Goal: Use online tool/utility: Utilize a website feature to perform a specific function

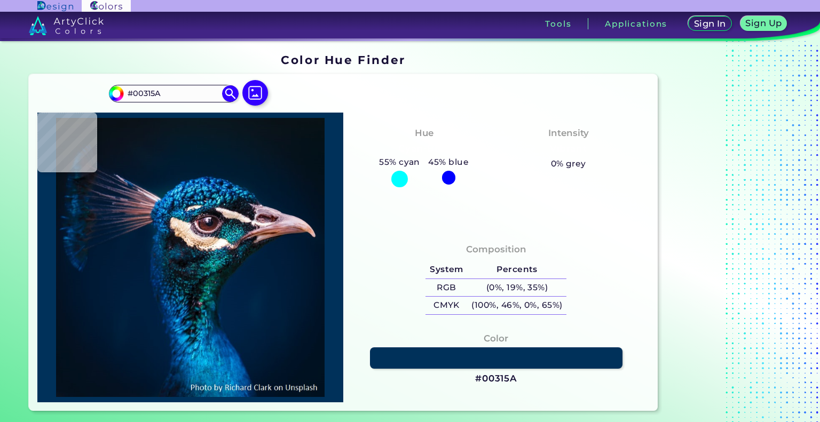
type input "#031c24"
type input "#031C24"
type input "#020a0c"
type input "#020A0C"
type input "#02080e"
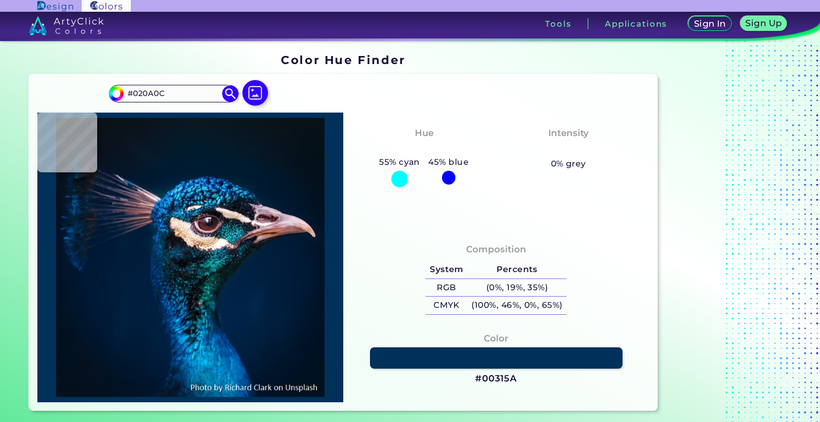
type input "#02080E"
type input "#070d15"
type input "#070D15"
type input "#040d12"
type input "#040D12"
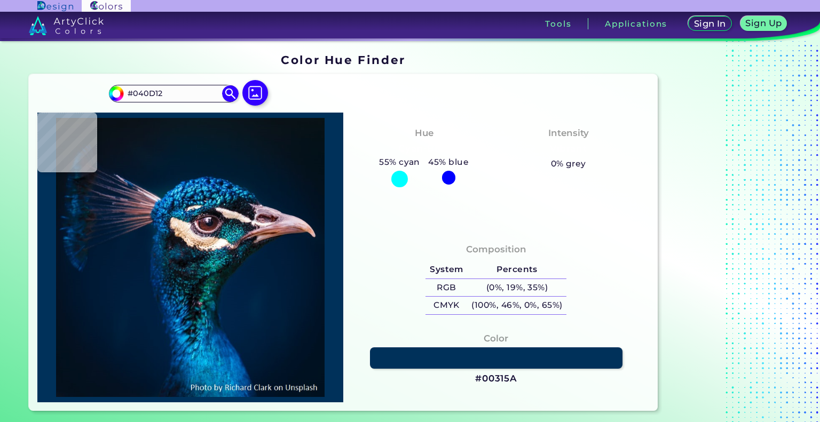
type input "#021218"
type input "#143940"
type input "#07333c"
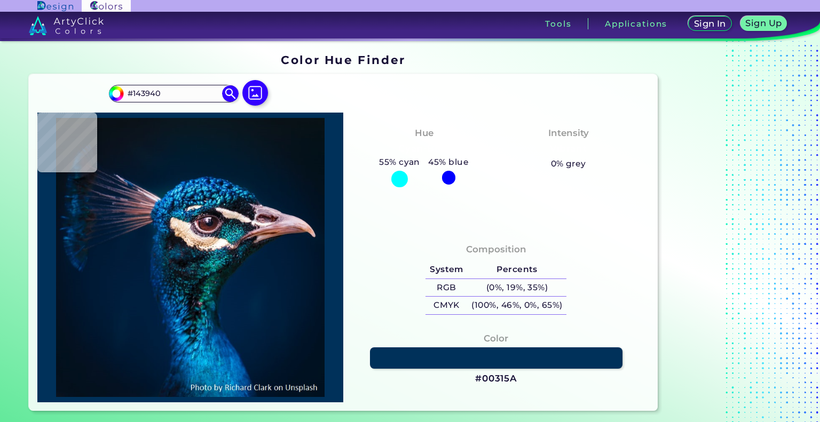
type input "#07333C"
type input "#10363d"
type input "#10363D"
type input "#0b575e"
type input "#0B575E"
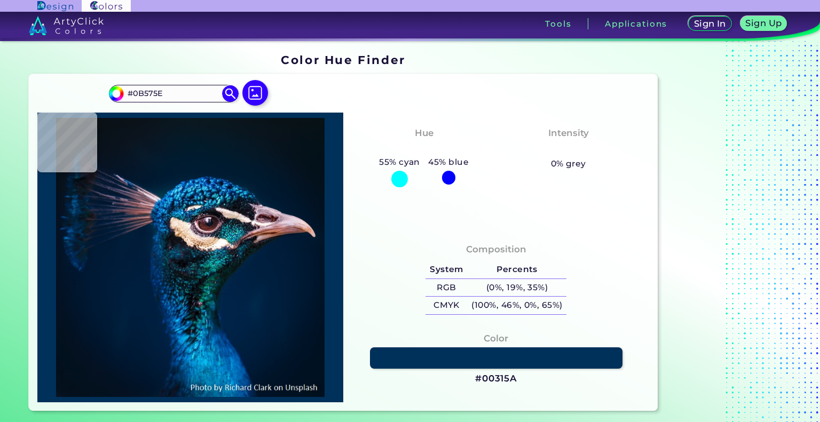
type input "#00272e"
type input "#00272E"
type input "#02414a"
type input "#02414A"
type input "#011e29"
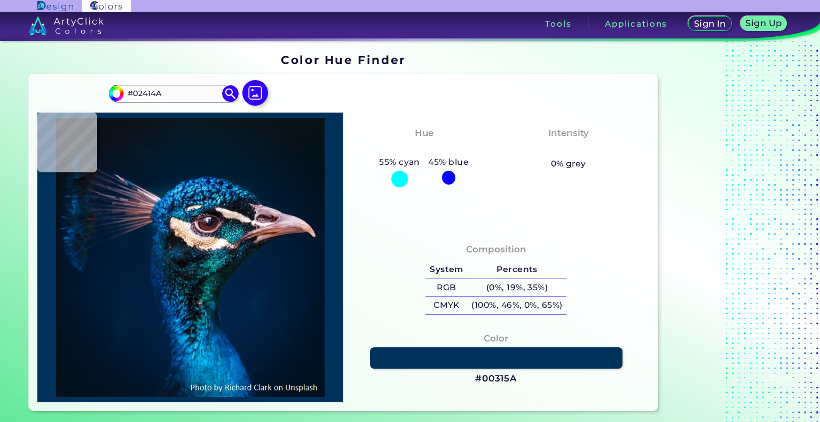
type input "#011E29"
type input "#032a37"
type input "#032A37"
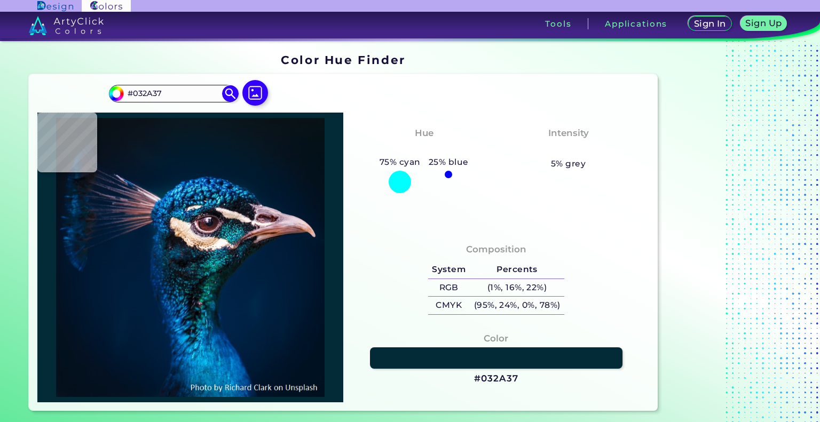
type input "#011e2e"
type input "#011E2E"
type input "#010109"
type input "#162d3c"
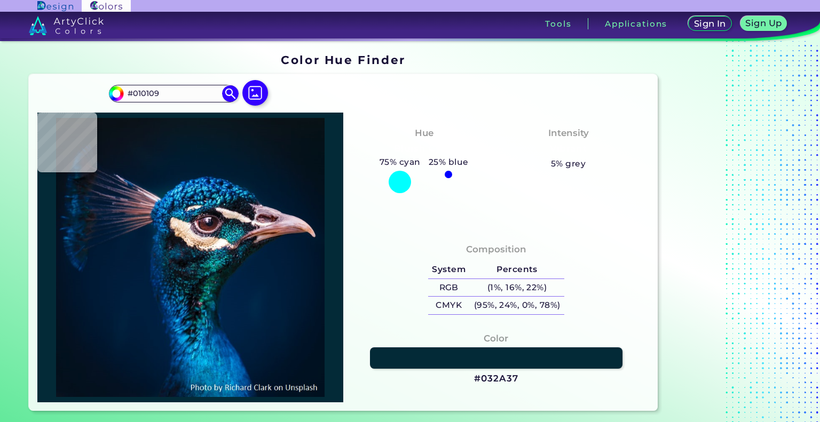
type input "#162D3C"
type input "#142731"
type input "#233e59"
type input "#233E59"
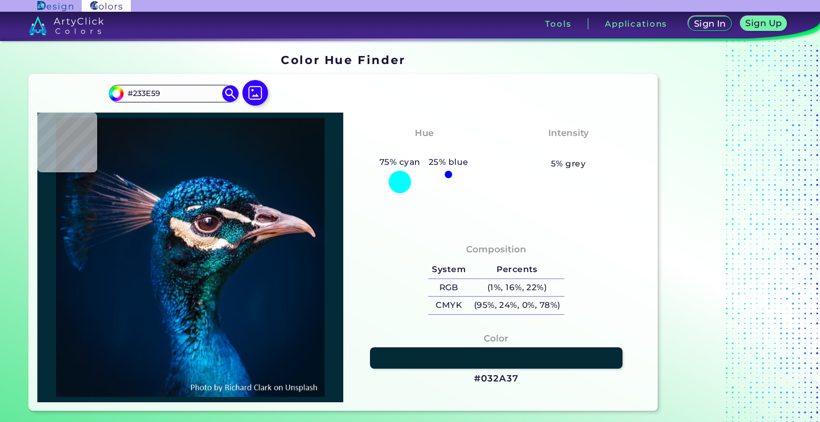
type input "#9b7e6a"
type input "#9B7E6A"
type input "#fdefe5"
type input "#FDEFE5"
type input "#7f654a"
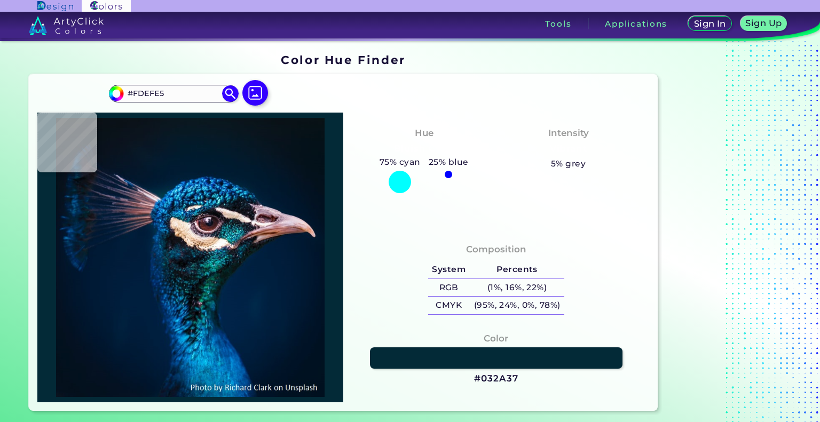
type input "#7F654A"
type input "#b78a62"
type input "#B78A62"
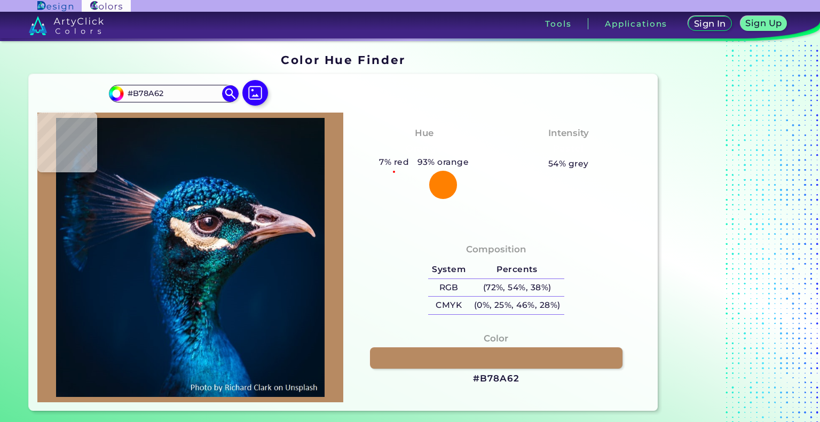
type input "#eabc9c"
type input "#EABC9C"
type input "#c59877"
type input "#C59877"
type input "#bf9572"
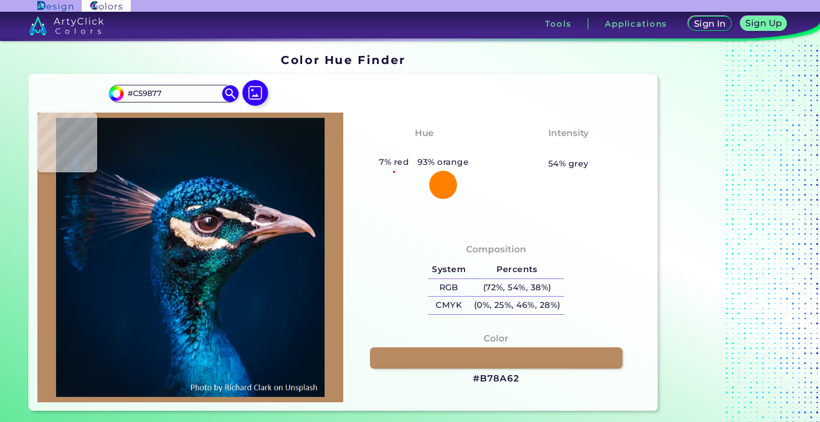
type input "#BF9572"
type input "#d6b08e"
type input "#D6B08E"
type input "#fbdccd"
type input "#FBDCCD"
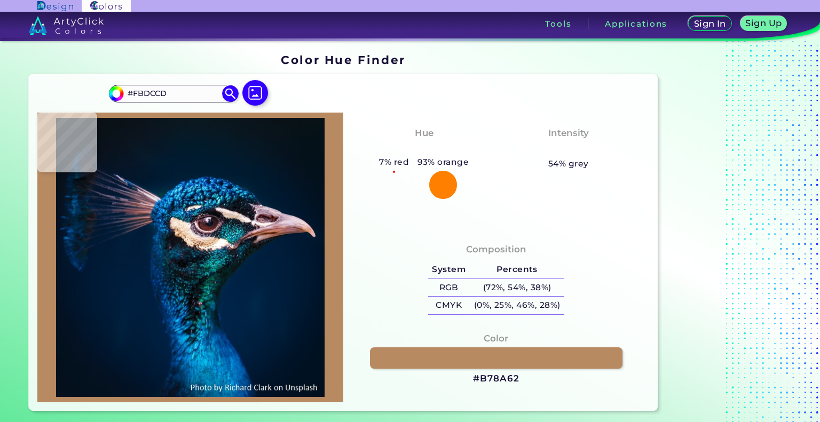
type input "#f3d8cb"
type input "#F3D8CB"
type input "#f3dcd5"
type input "#F3DCD5"
type input "#e6d3cf"
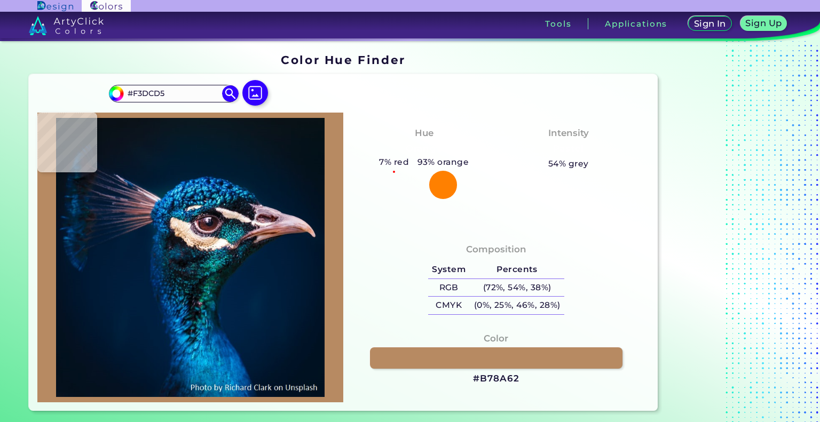
type input "#E6D3CF"
type input "#ac98a0"
type input "#AC98A0"
type input "#957e91"
type input "#957E91"
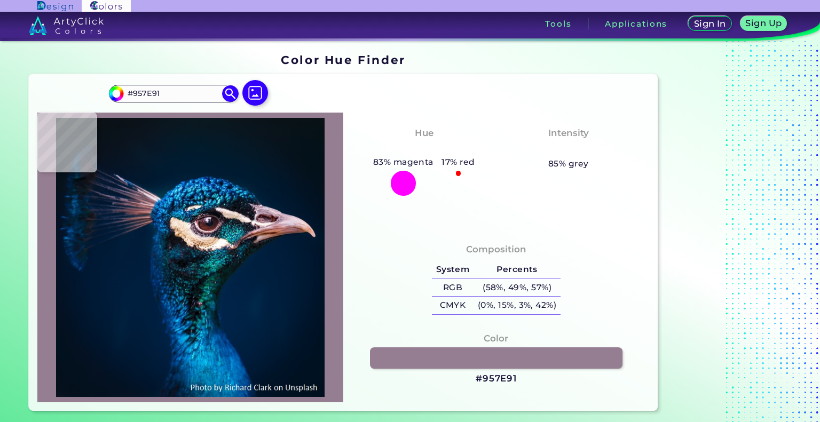
type input "#a497a9"
type input "#A497A9"
type input "#736776"
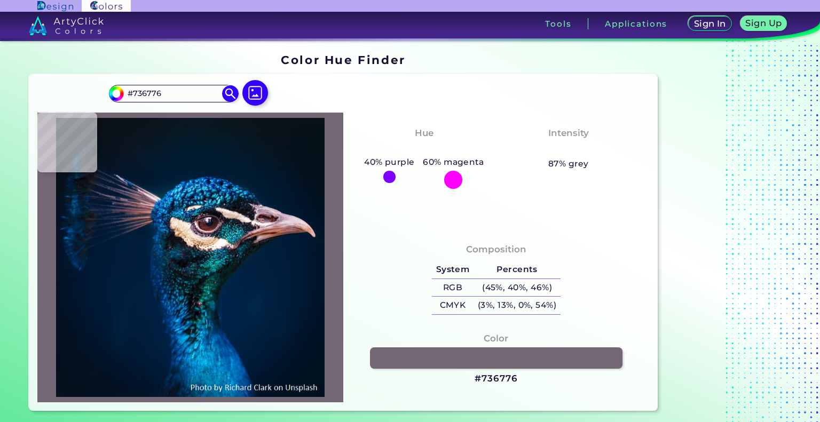
type input "#30212d"
type input "#30212D"
type input "#634652"
type input "#a07c83"
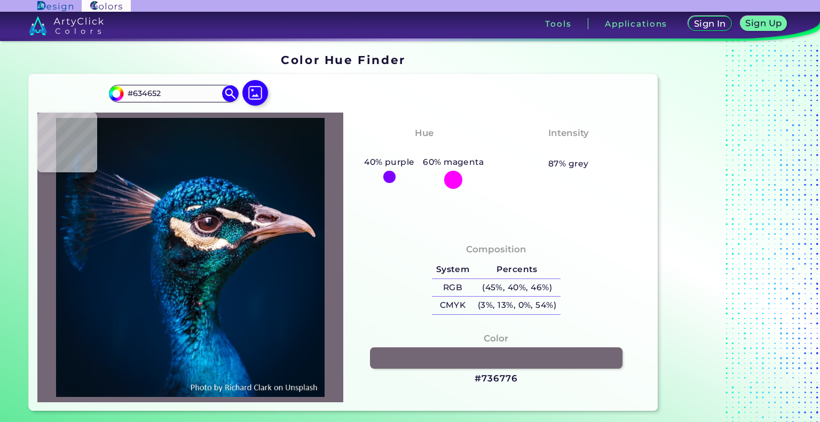
type input "#A07C83"
type input "#dfc8d0"
type input "#DFC8D0"
type input "#61302d"
type input "#61302D"
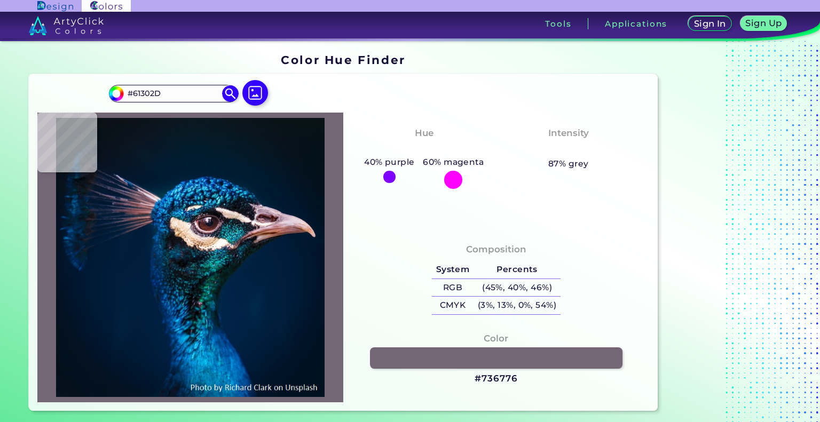
type input "#68312a"
type input "#68312A"
type input "#4f2525"
type input "#4F2525"
type input "#826171"
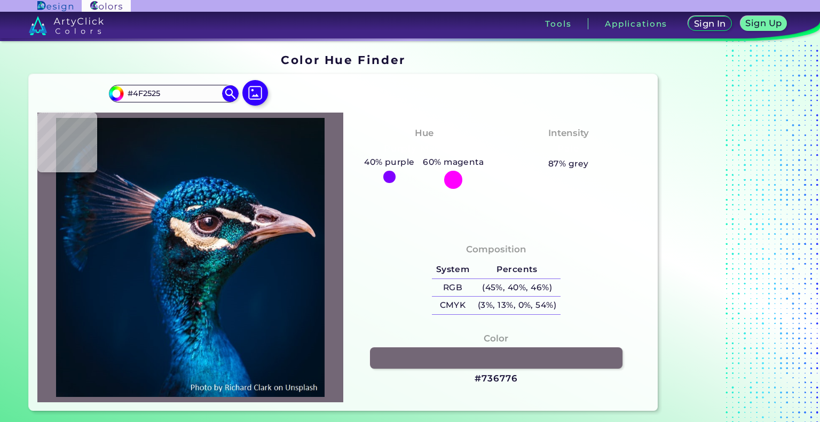
type input "#826171"
type input "#765e78"
type input "#765E78"
type input "#65516c"
type input "#65516C"
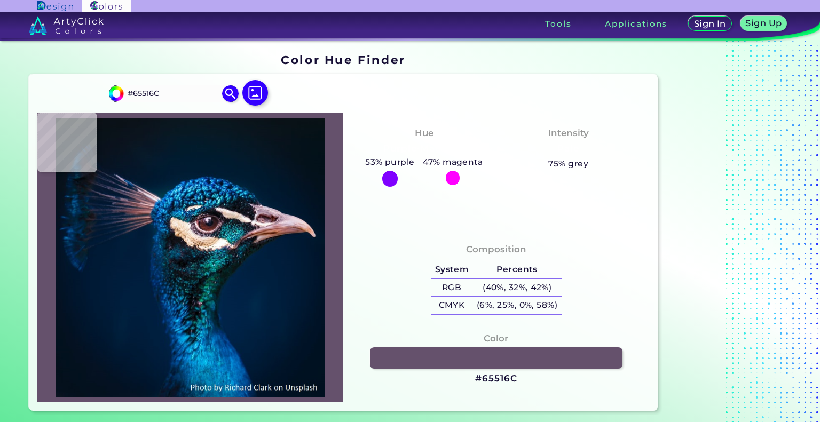
type input "#765e78"
type input "#765E78"
type input "#957592"
type input "#ecd1e8"
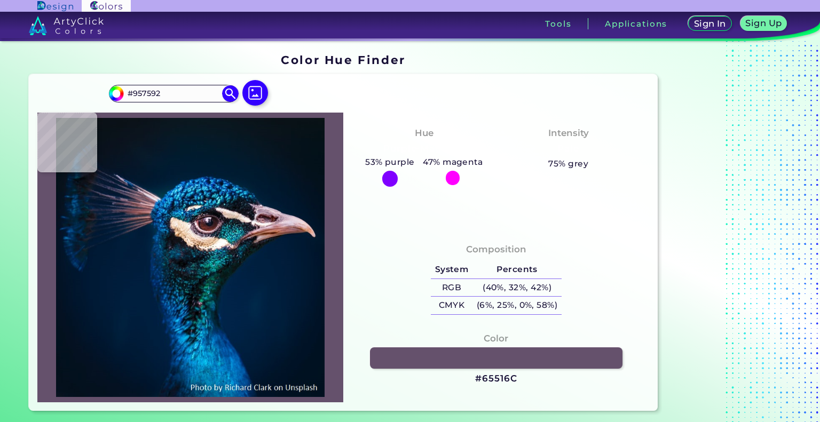
type input "#ECD1E8"
type input "#e6dde6"
type input "#E6DDE6"
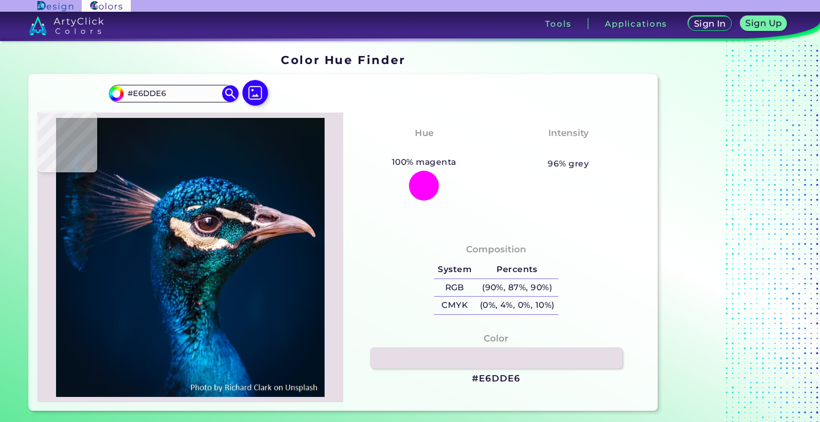
type input "#261218"
type input "#f5e1e2"
type input "#F5E1E2"
type input "#3b3a41"
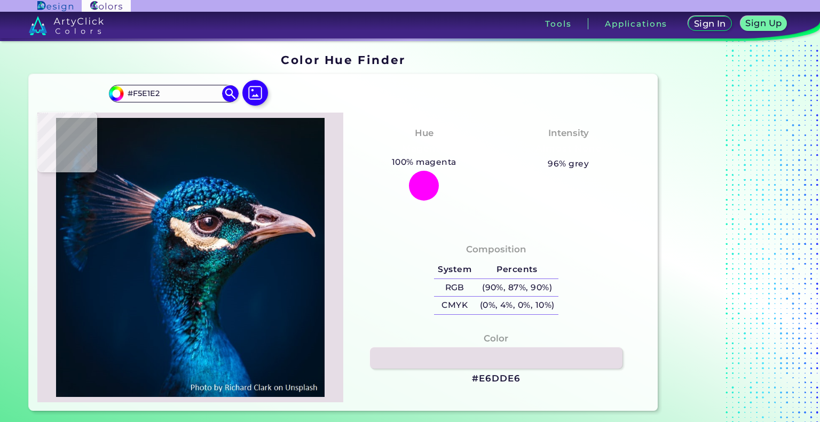
type input "#3B3A41"
type input "#0c131e"
type input "#0C131E"
type input "#005284"
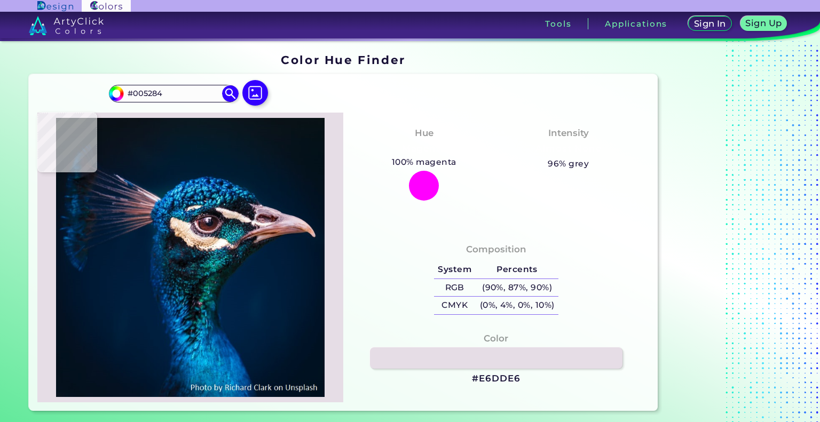
type input "#001a31"
type input "#001A31"
type input "#00182c"
type input "#00182C"
type input "#051525"
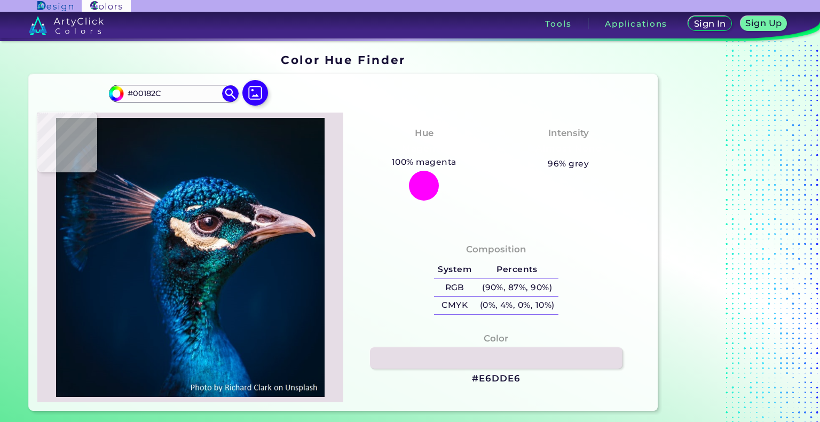
type input "#051525"
type input "#06131c"
type input "#06131C"
type input "#071218"
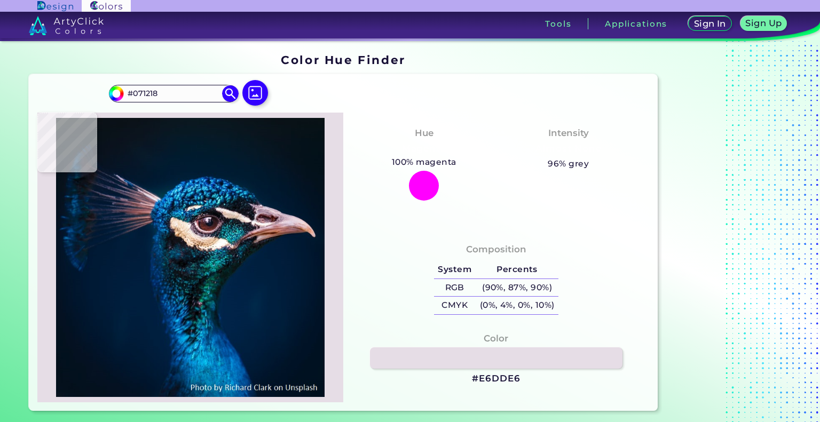
type input "#081116"
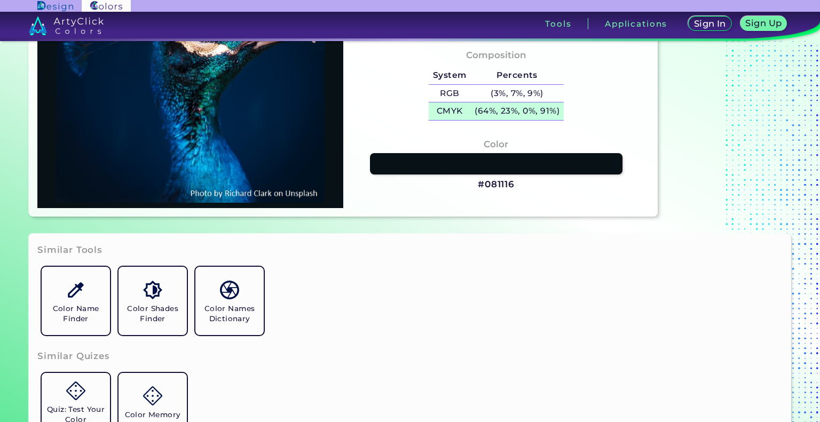
scroll to position [213, 0]
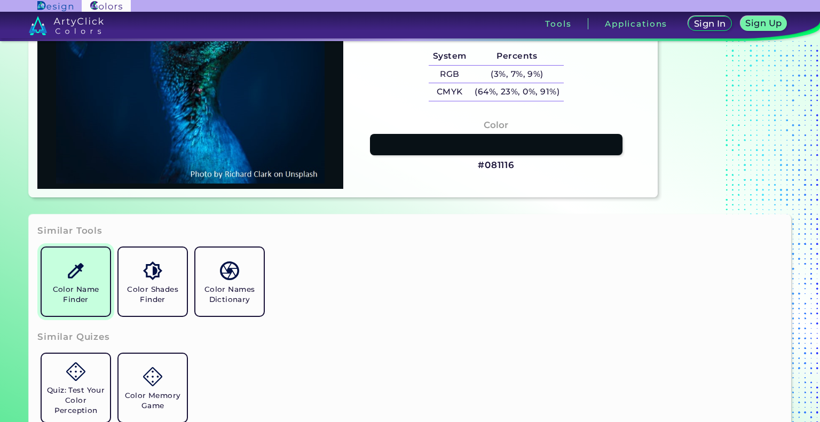
click at [76, 275] on img at bounding box center [75, 270] width 19 height 19
